Goal: Transaction & Acquisition: Purchase product/service

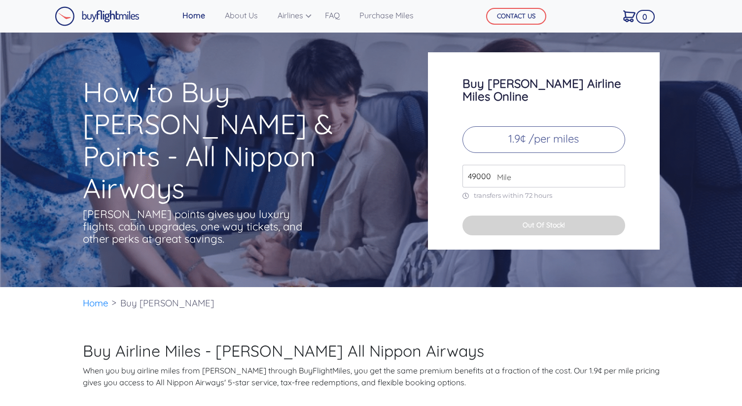
click at [567, 165] on input "49000" at bounding box center [544, 176] width 163 height 23
click at [616, 165] on input "50000" at bounding box center [544, 176] width 163 height 23
click at [616, 165] on input "51000" at bounding box center [544, 176] width 163 height 23
click at [616, 165] on input "52000" at bounding box center [544, 176] width 163 height 23
click at [616, 165] on input "53000" at bounding box center [544, 176] width 163 height 23
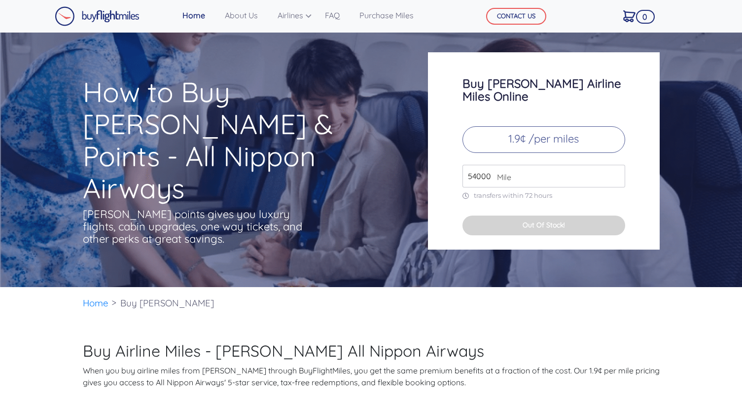
click at [616, 165] on input "54000" at bounding box center [544, 176] width 163 height 23
click at [616, 165] on input "55000" at bounding box center [544, 176] width 163 height 23
click at [616, 165] on input "71000" at bounding box center [544, 176] width 163 height 23
click at [616, 165] on input "72000" at bounding box center [544, 176] width 163 height 23
click at [616, 165] on input "73000" at bounding box center [544, 176] width 163 height 23
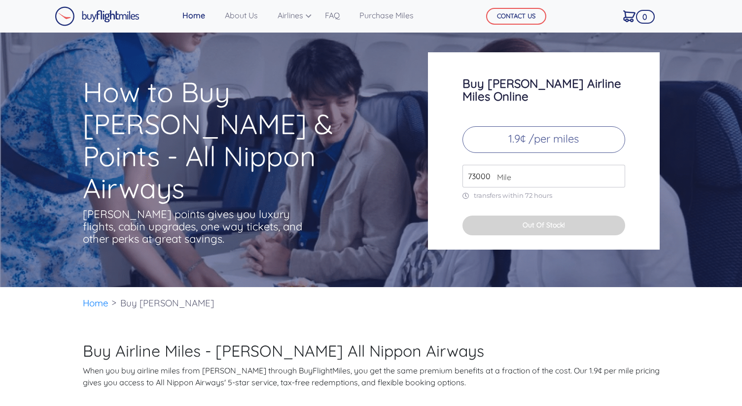
click at [616, 165] on input "74000" at bounding box center [544, 176] width 163 height 23
click at [616, 165] on input "75000" at bounding box center [544, 176] width 163 height 23
click at [616, 165] on input "76000" at bounding box center [544, 176] width 163 height 23
click at [616, 165] on input "77000" at bounding box center [544, 176] width 163 height 23
click at [616, 165] on input "78000" at bounding box center [544, 176] width 163 height 23
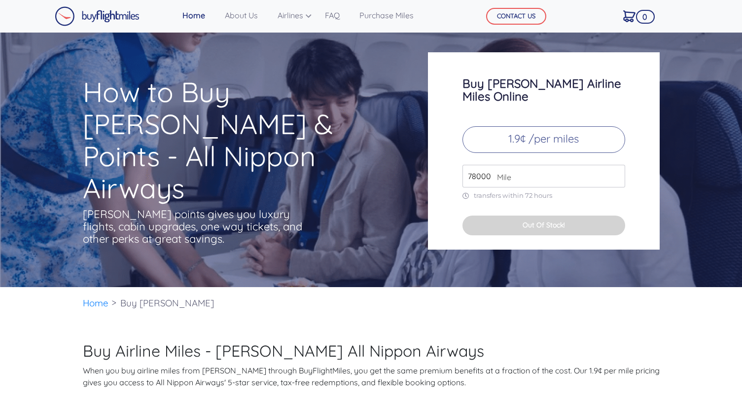
type input "79000"
click at [616, 165] on input "79000" at bounding box center [544, 176] width 163 height 23
click at [529, 126] on p "1.9¢ /per miles" at bounding box center [544, 139] width 163 height 27
click at [524, 169] on input "79000" at bounding box center [544, 176] width 163 height 23
click at [504, 172] on input "79000" at bounding box center [544, 176] width 163 height 23
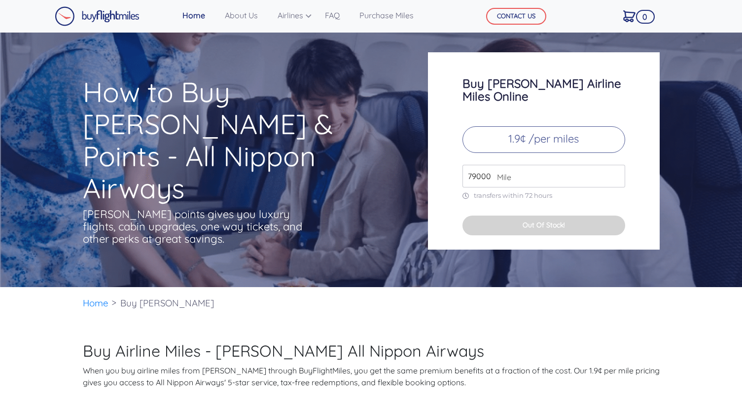
click at [564, 168] on input "79000" at bounding box center [544, 176] width 163 height 23
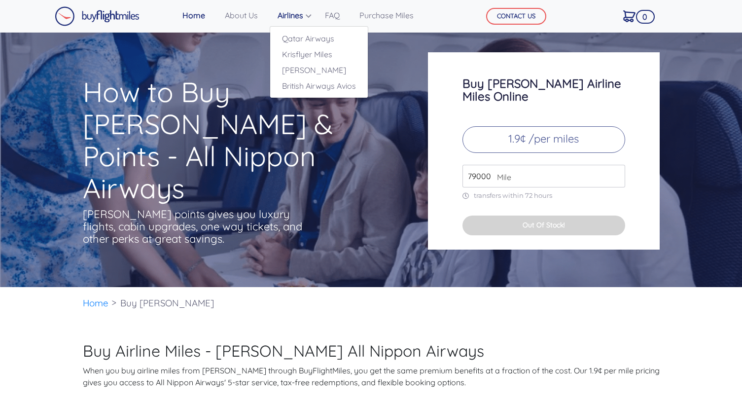
click at [300, 15] on link "Airlines" at bounding box center [292, 15] width 36 height 20
click at [294, 39] on link "Qatar Airways" at bounding box center [319, 39] width 98 height 16
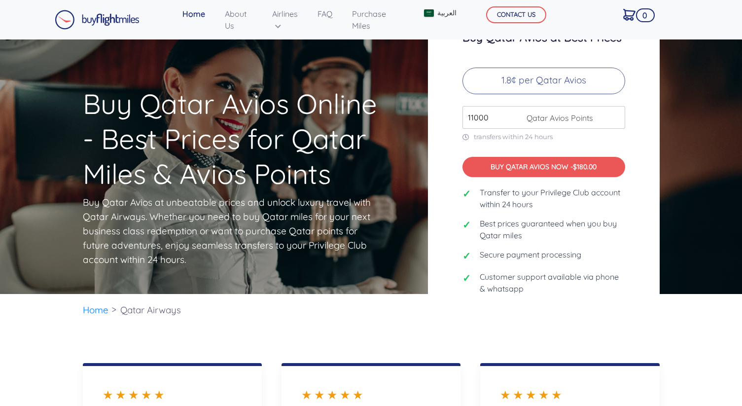
click at [617, 116] on input "11000" at bounding box center [544, 117] width 163 height 23
click at [617, 116] on input "12000" at bounding box center [544, 117] width 163 height 23
click at [617, 116] on input "13000" at bounding box center [544, 117] width 163 height 23
click at [617, 116] on input "14000" at bounding box center [544, 117] width 163 height 23
click at [617, 116] on input "15000" at bounding box center [544, 117] width 163 height 23
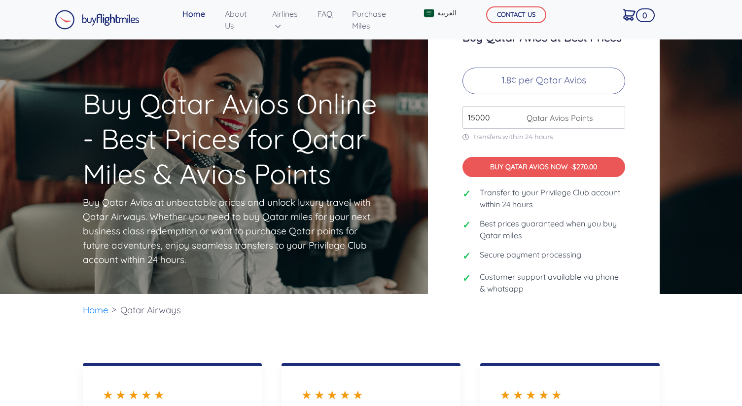
click at [617, 116] on input "16000" at bounding box center [544, 117] width 163 height 23
click at [617, 116] on input "17000" at bounding box center [544, 117] width 163 height 23
click at [617, 116] on input "18000" at bounding box center [544, 117] width 163 height 23
click at [617, 116] on input "19000" at bounding box center [544, 117] width 163 height 23
click at [617, 116] on input "20000" at bounding box center [544, 117] width 163 height 23
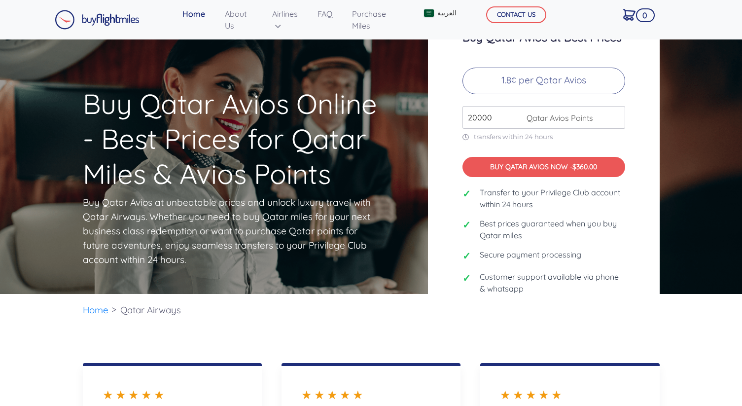
click at [617, 116] on input "21000" at bounding box center [544, 117] width 163 height 23
click at [617, 116] on input "22000" at bounding box center [544, 117] width 163 height 23
click at [617, 116] on input "23000" at bounding box center [544, 117] width 163 height 23
click at [617, 116] on input "24000" at bounding box center [544, 117] width 163 height 23
click at [617, 116] on input "25000" at bounding box center [544, 117] width 163 height 23
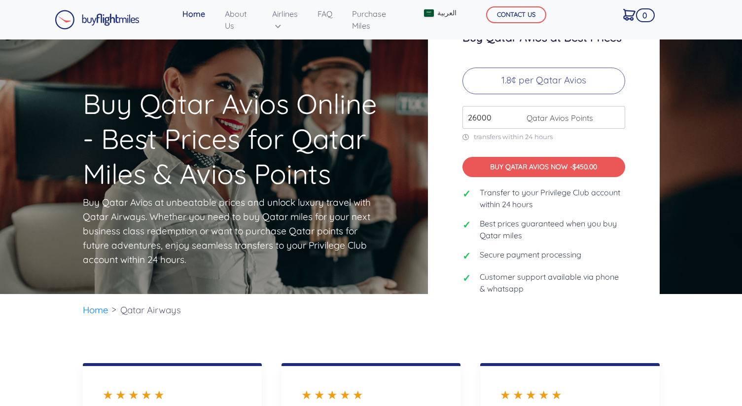
click at [617, 116] on input "26000" at bounding box center [544, 117] width 163 height 23
click at [617, 116] on input "27000" at bounding box center [544, 117] width 163 height 23
click at [617, 116] on input "28000" at bounding box center [544, 117] width 163 height 23
click at [617, 116] on input "29000" at bounding box center [544, 117] width 163 height 23
click at [617, 116] on input "30000" at bounding box center [544, 117] width 163 height 23
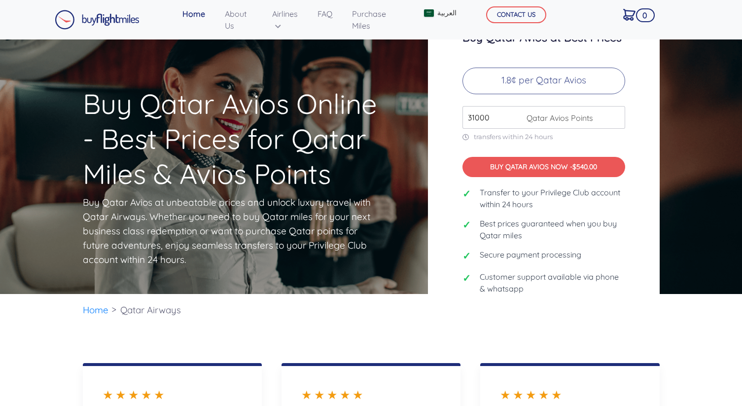
click at [617, 116] on input "31000" at bounding box center [544, 117] width 163 height 23
click at [617, 116] on input "32000" at bounding box center [544, 117] width 163 height 23
click at [617, 116] on input "33000" at bounding box center [544, 117] width 163 height 23
click at [617, 116] on input "34000" at bounding box center [544, 117] width 163 height 23
click at [617, 116] on input "35000" at bounding box center [544, 117] width 163 height 23
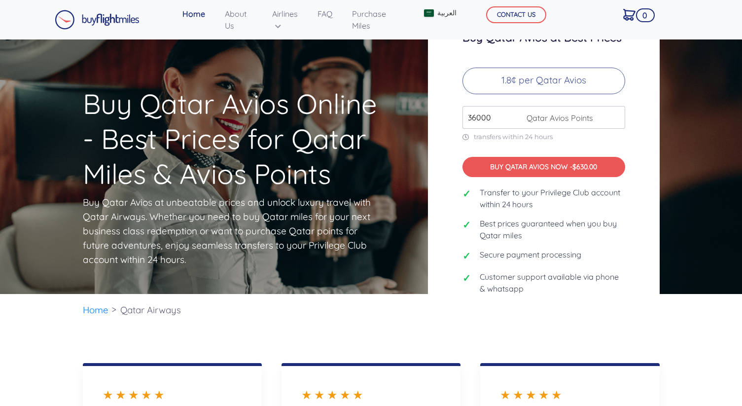
click at [617, 116] on input "36000" at bounding box center [544, 117] width 163 height 23
click at [617, 116] on input "37000" at bounding box center [544, 117] width 163 height 23
click at [617, 116] on input "38000" at bounding box center [544, 117] width 163 height 23
click at [617, 116] on input "39000" at bounding box center [544, 117] width 163 height 23
click at [617, 116] on input "40000" at bounding box center [544, 117] width 163 height 23
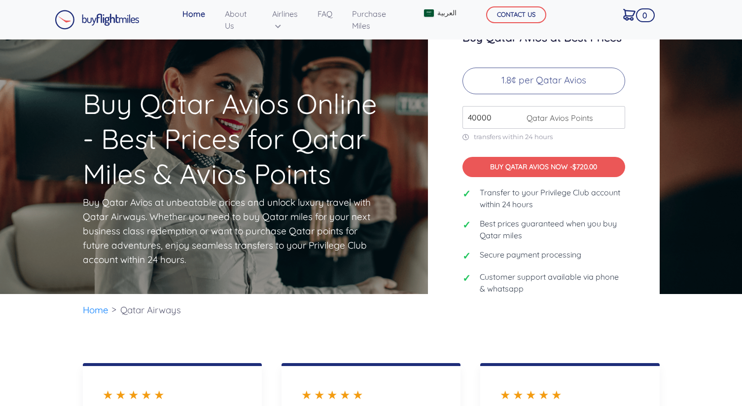
click at [617, 116] on input "41000" at bounding box center [544, 117] width 163 height 23
click at [617, 116] on input "42000" at bounding box center [544, 117] width 163 height 23
click at [617, 116] on input "43000" at bounding box center [544, 117] width 163 height 23
click at [617, 116] on input "44000" at bounding box center [544, 117] width 163 height 23
click at [617, 116] on input "45000" at bounding box center [544, 117] width 163 height 23
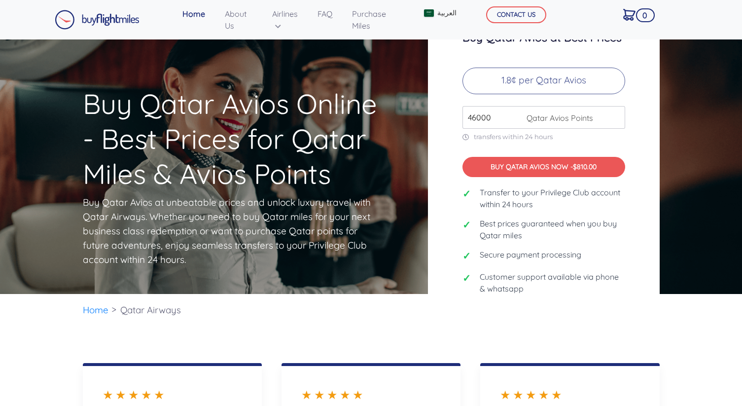
click at [617, 116] on input "46000" at bounding box center [544, 117] width 163 height 23
click at [617, 116] on input "47000" at bounding box center [544, 117] width 163 height 23
click at [617, 116] on input "48000" at bounding box center [544, 117] width 163 height 23
click at [617, 116] on input "49000" at bounding box center [544, 117] width 163 height 23
click at [617, 116] on input "50000" at bounding box center [544, 117] width 163 height 23
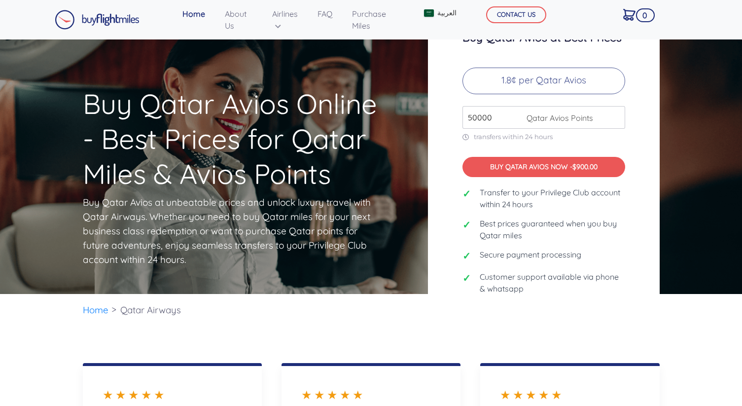
click at [617, 116] on input "51000" at bounding box center [544, 117] width 163 height 23
click at [617, 116] on input "52000" at bounding box center [544, 117] width 163 height 23
click at [617, 116] on input "53000" at bounding box center [544, 117] width 163 height 23
click at [617, 116] on input "54000" at bounding box center [544, 117] width 163 height 23
click at [617, 116] on input "55000" at bounding box center [544, 117] width 163 height 23
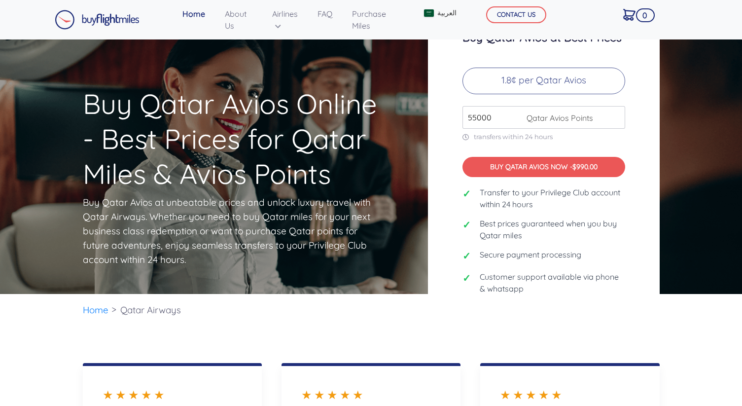
type input "56000"
click at [617, 116] on input "56000" at bounding box center [544, 117] width 163 height 23
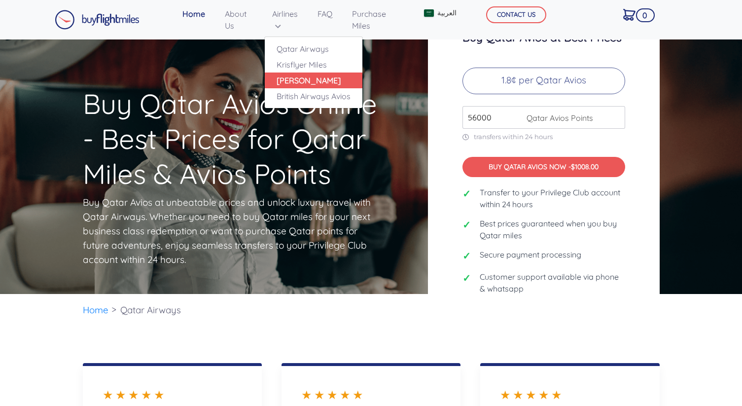
click at [293, 78] on link "[PERSON_NAME]" at bounding box center [314, 80] width 98 height 16
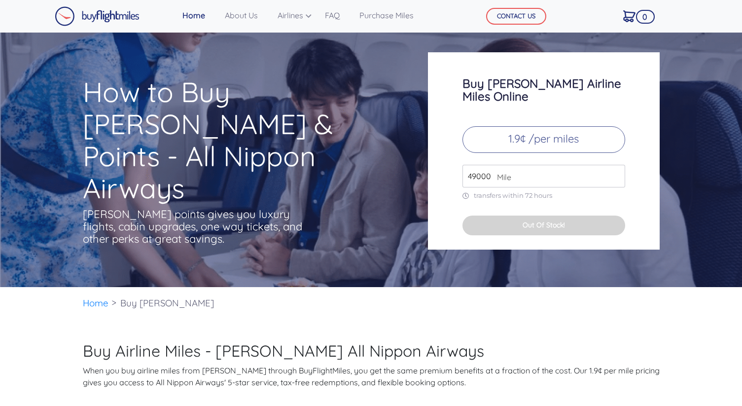
drag, startPoint x: 475, startPoint y: 165, endPoint x: 464, endPoint y: 165, distance: 11.8
click at [464, 165] on input "49000" at bounding box center [544, 176] width 163 height 23
click at [535, 167] on input "100000" at bounding box center [544, 176] width 163 height 23
type input "100000"
